Goal: Task Accomplishment & Management: Manage account settings

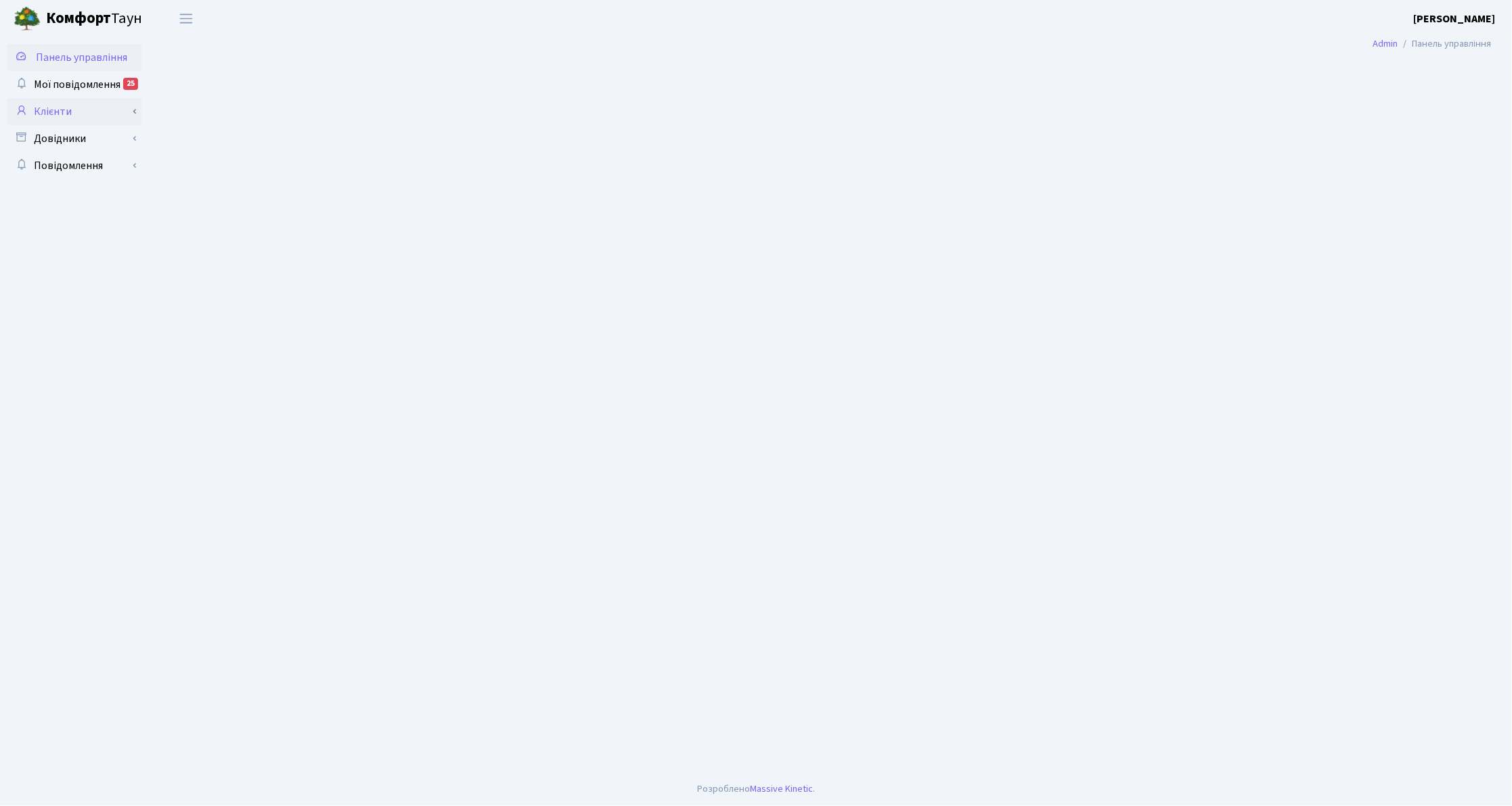
click at [104, 114] on link "Клієнти" at bounding box center [74, 111] width 135 height 27
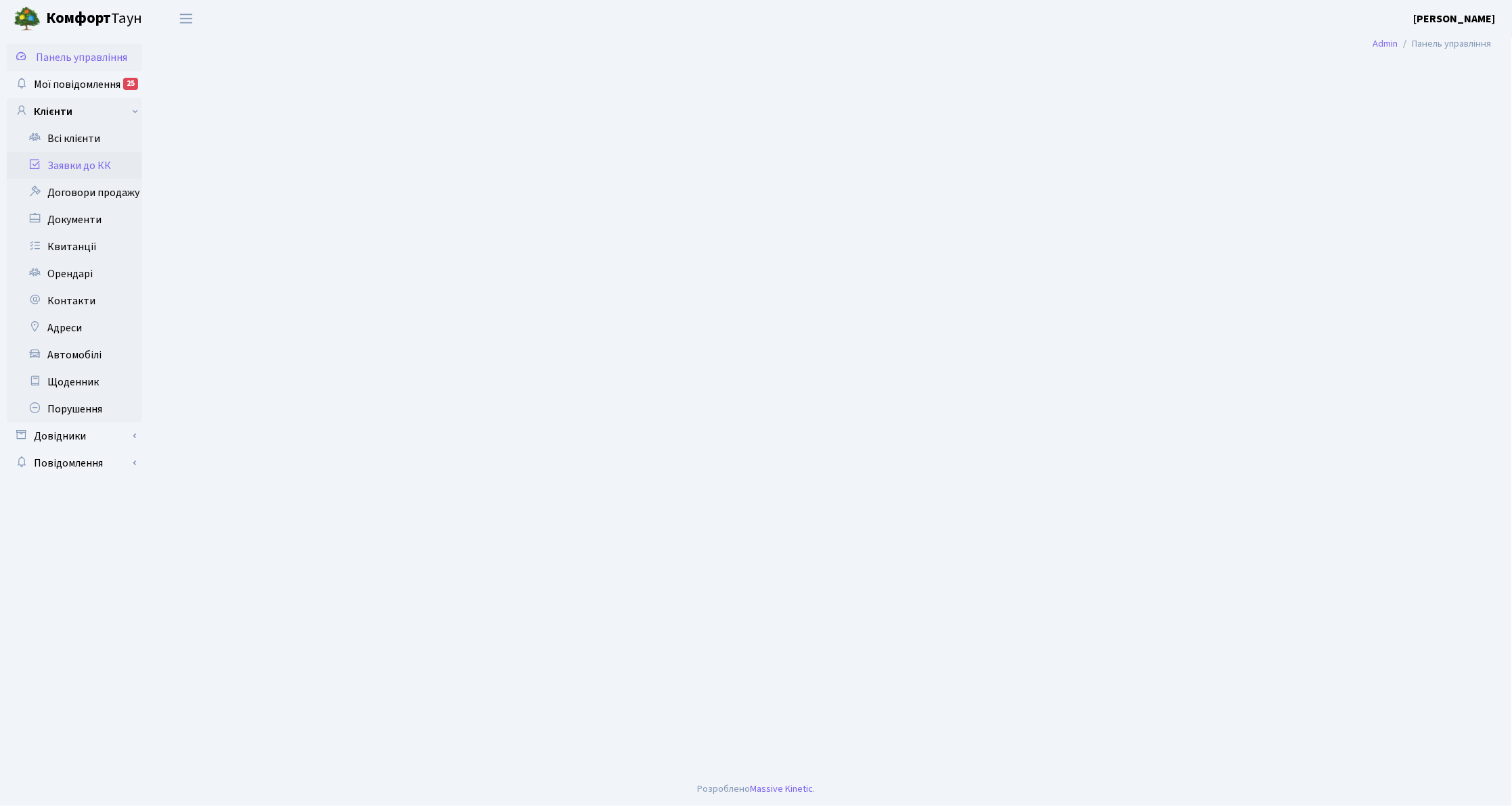
click at [104, 165] on link "Заявки до КК" at bounding box center [74, 165] width 135 height 27
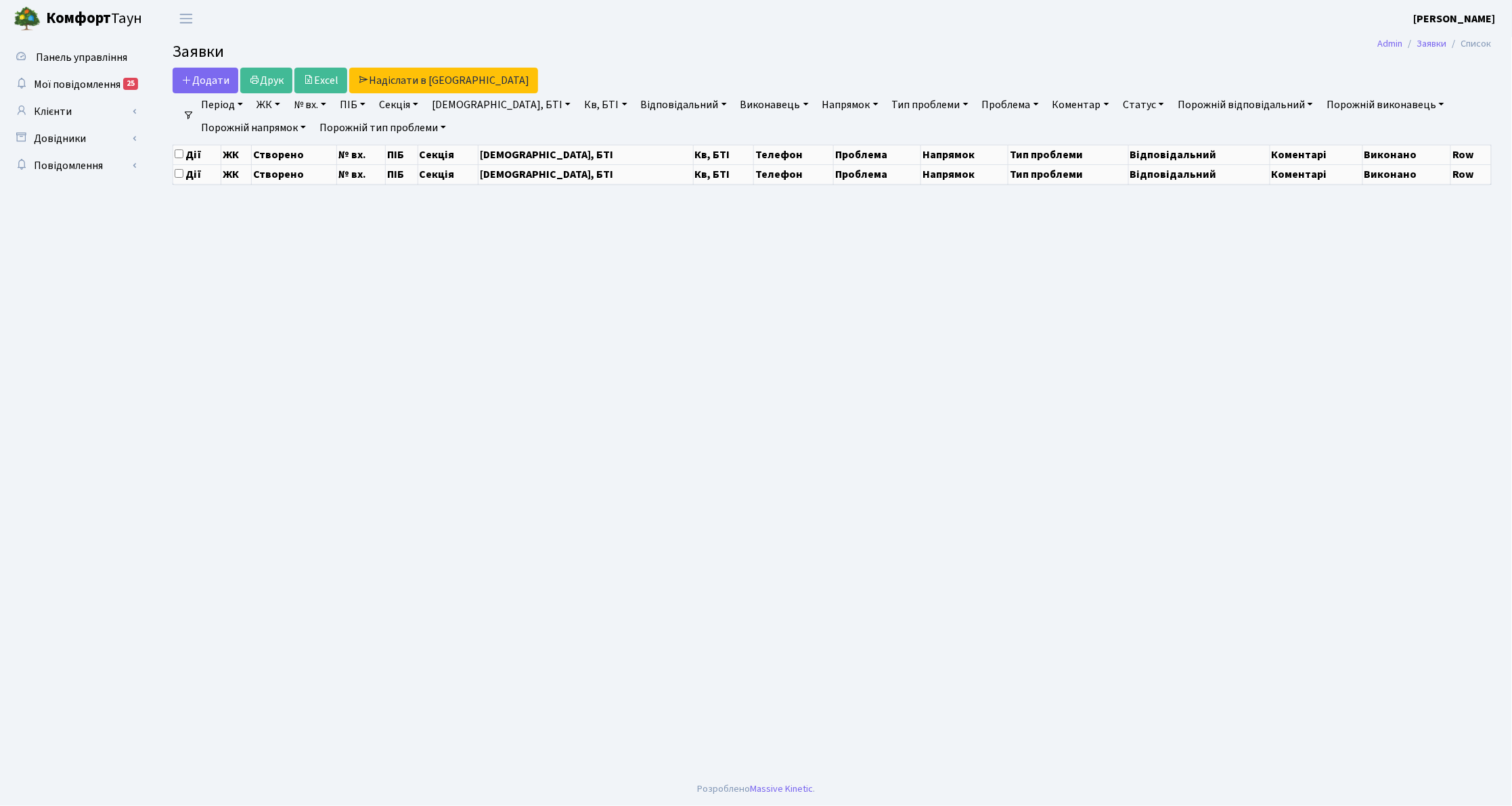
select select "25"
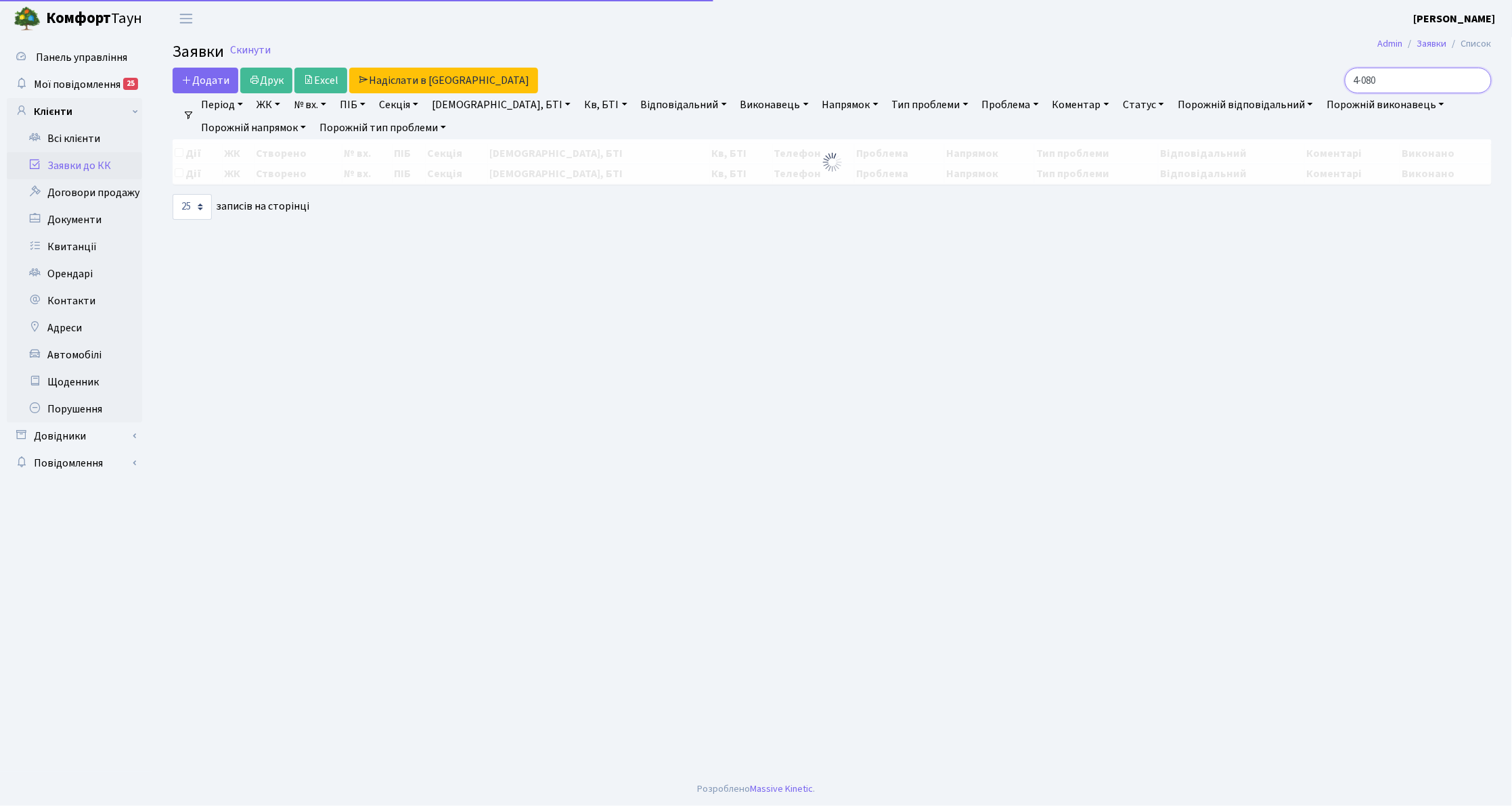
click at [1425, 82] on input "4-080" at bounding box center [1418, 80] width 147 height 25
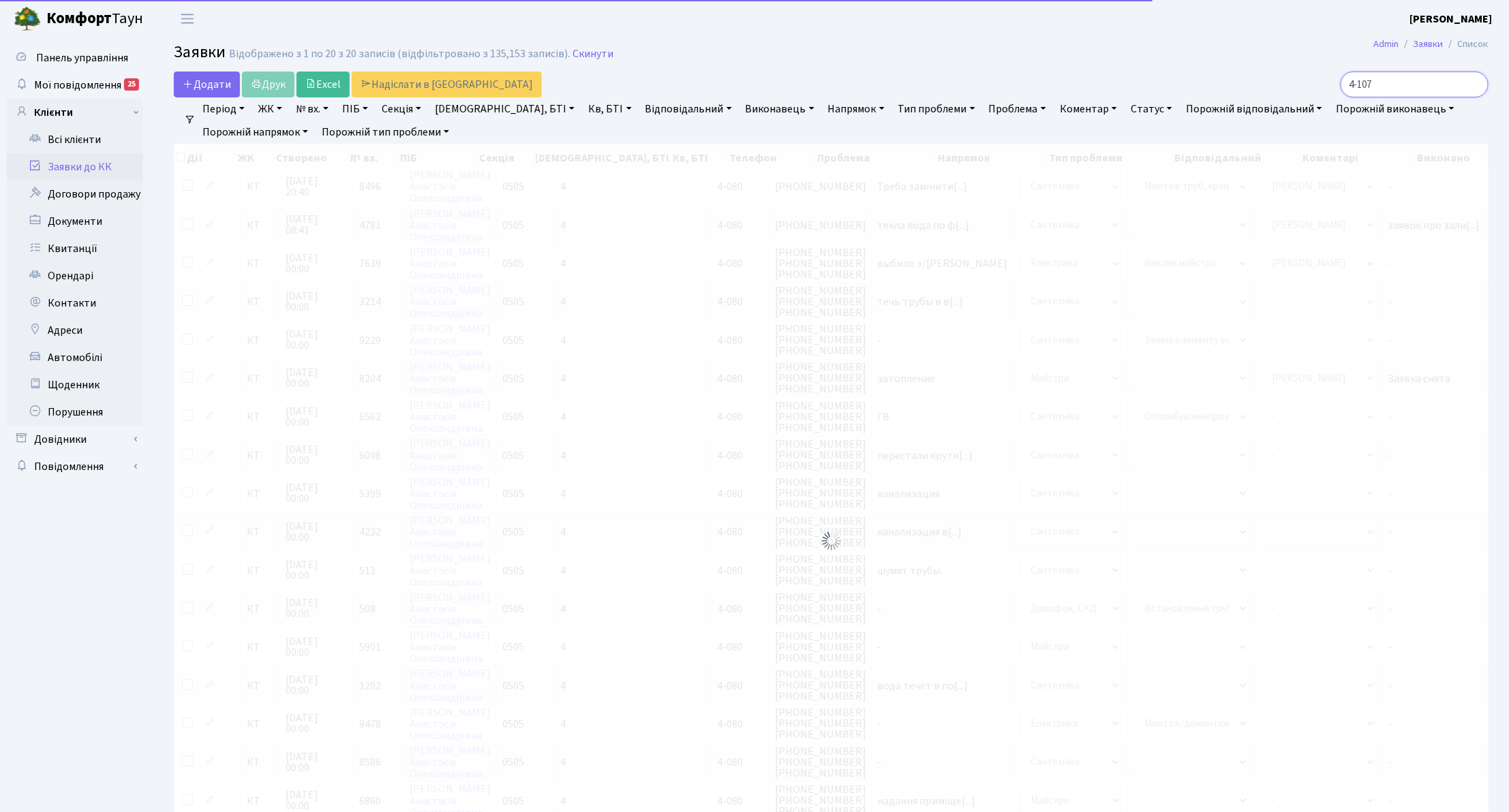
type input "4-107"
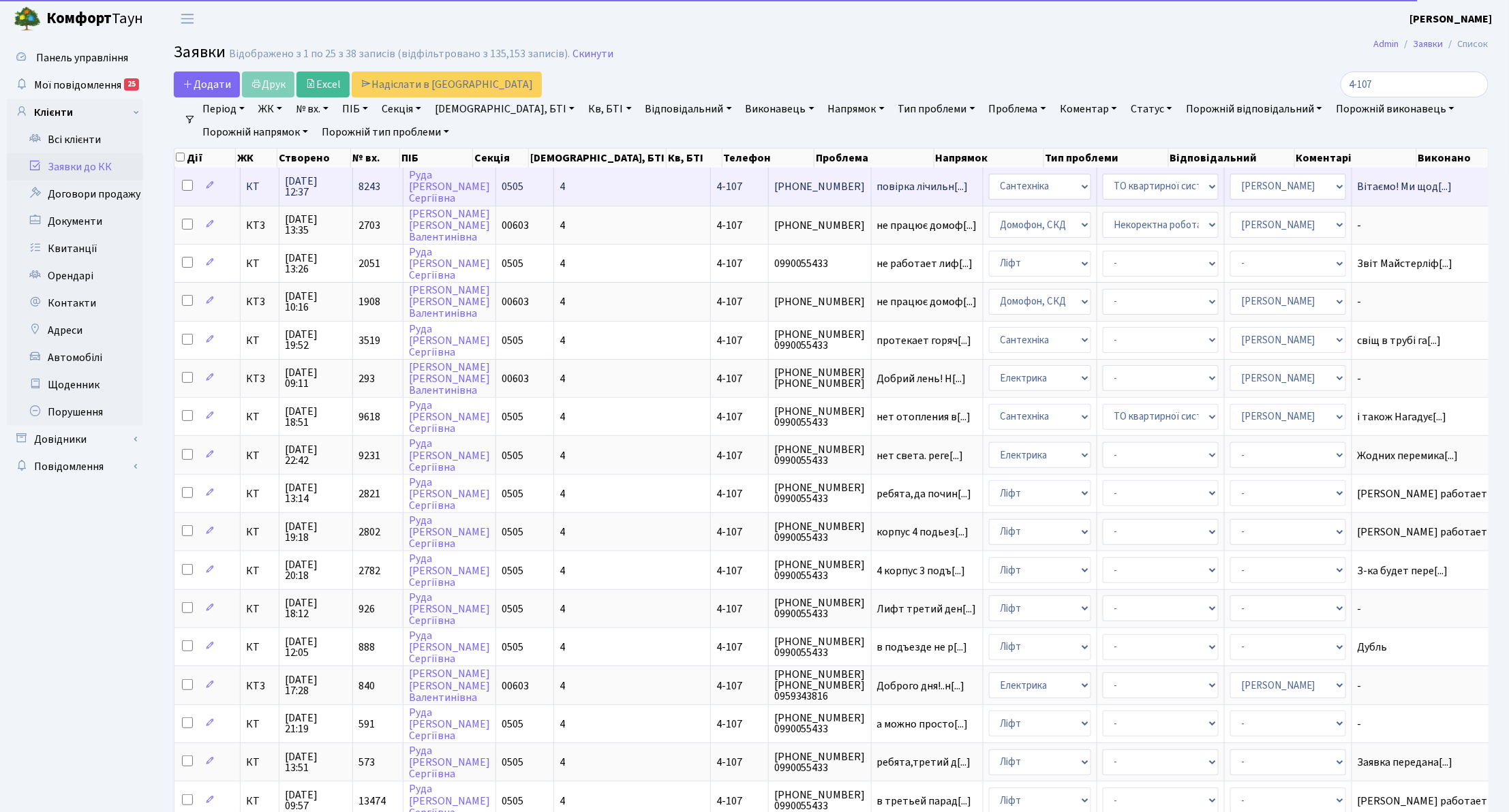
click at [774, 188] on span "[PHONE_NUMBER]" at bounding box center [820, 186] width 91 height 11
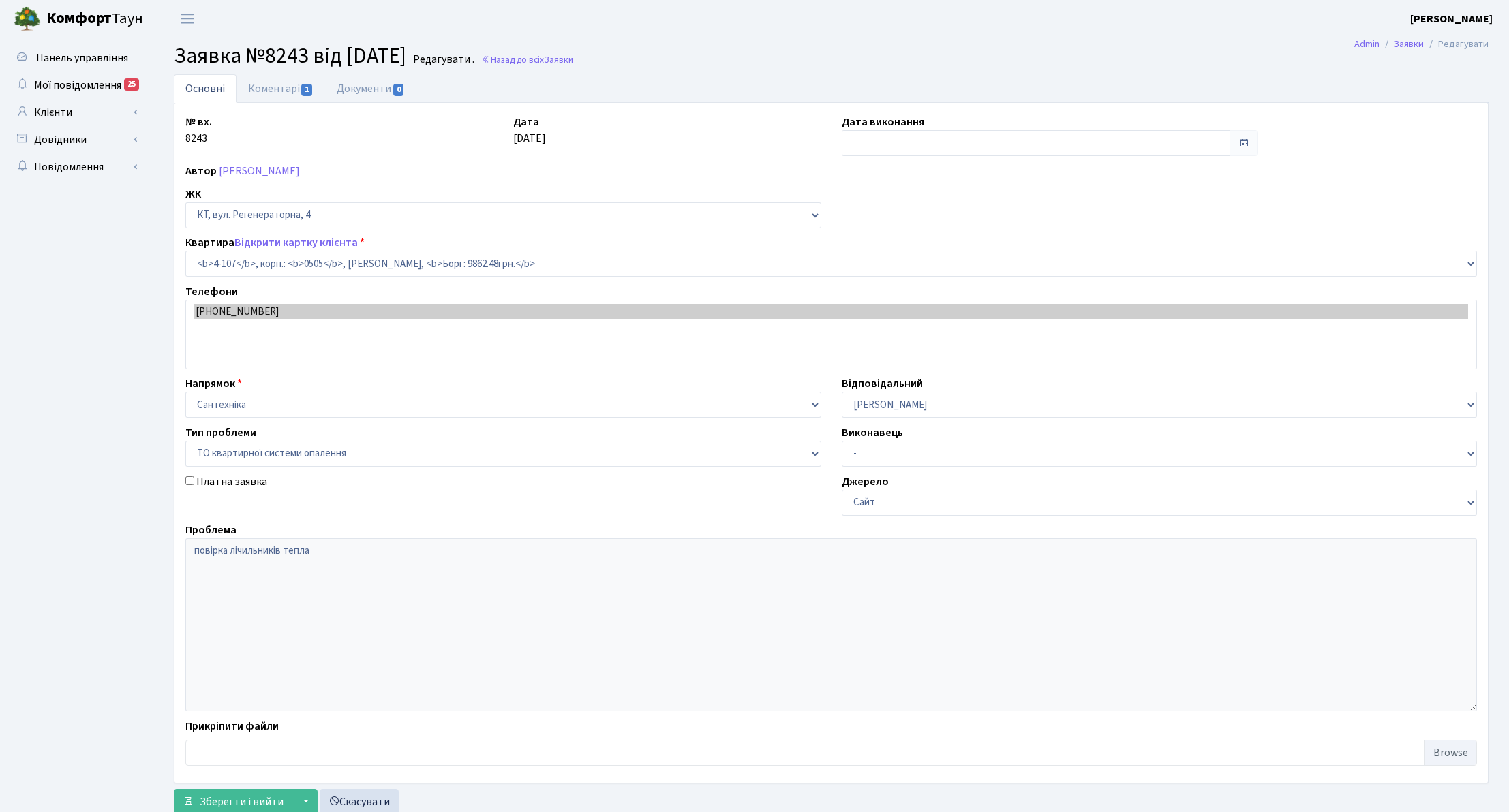
select select "1191"
select select "14"
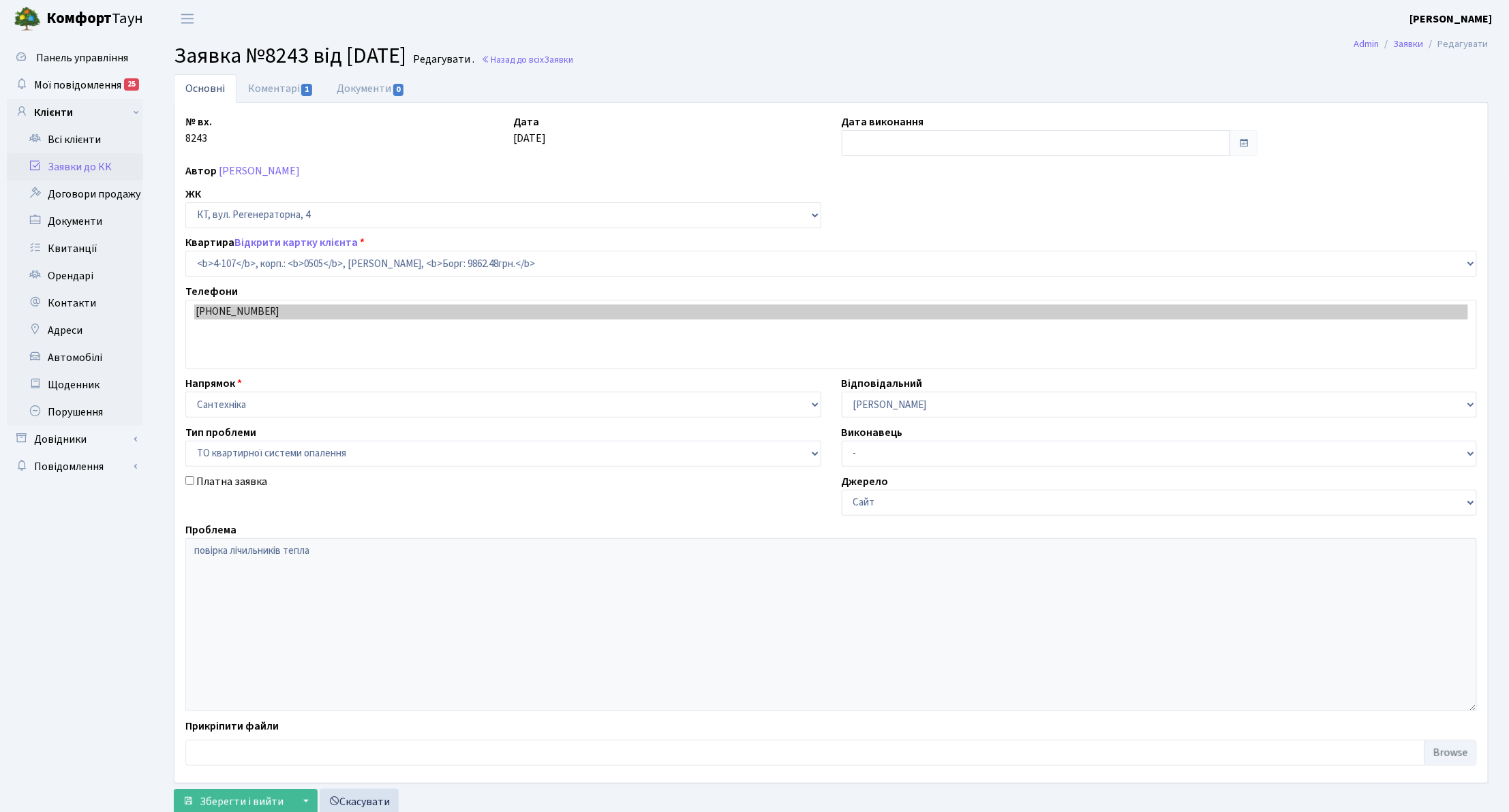
type input "[DATE]"
